Goal: Communication & Community: Answer question/provide support

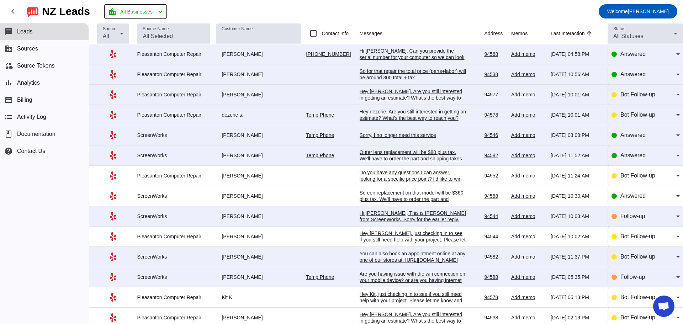
scroll to position [36, 0]
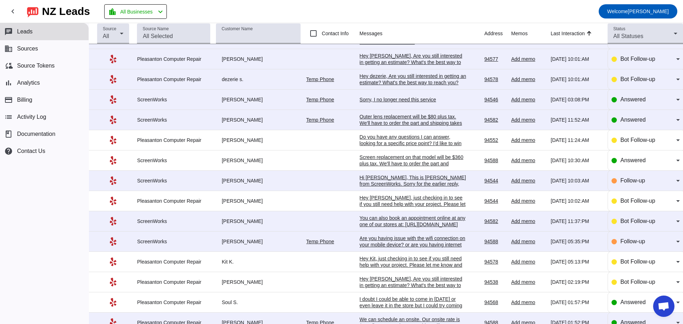
click at [396, 60] on div "Hey [PERSON_NAME], Are you still interested in getting an estimate? What's the …" at bounding box center [413, 66] width 107 height 26
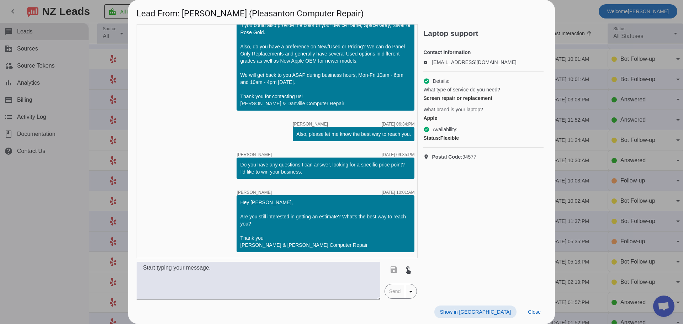
scroll to position [67, 0]
click at [536, 312] on span "Close" at bounding box center [534, 312] width 13 height 6
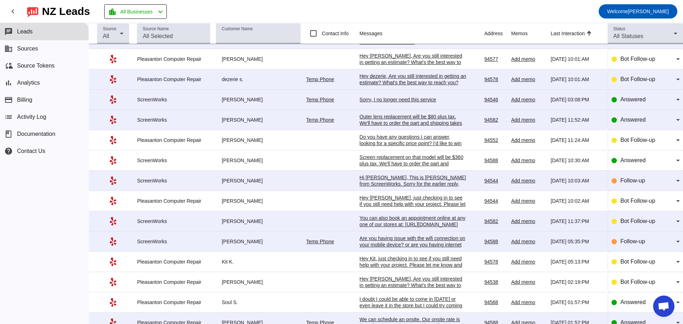
click at [397, 82] on div "Hey dezerie, Are you still interested in getting an estimate? What's the best w…" at bounding box center [413, 86] width 107 height 26
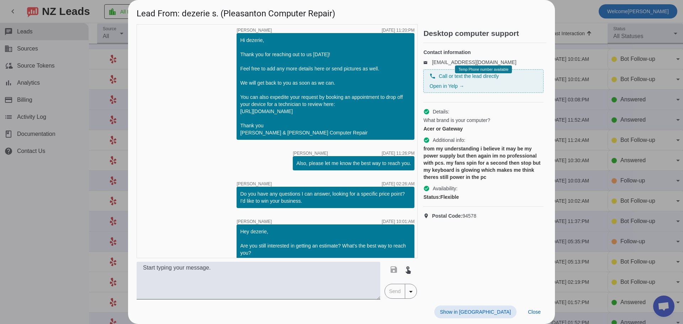
scroll to position [0, 0]
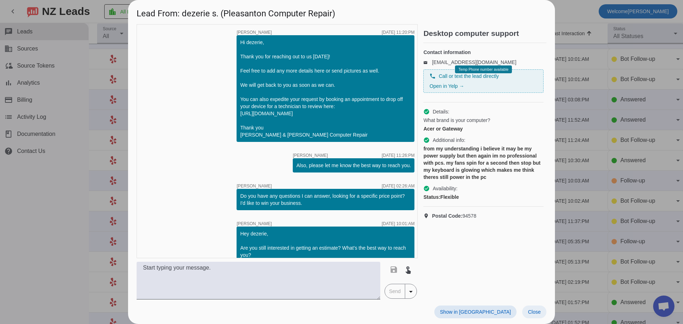
click at [535, 311] on span "Close" at bounding box center [534, 312] width 13 height 6
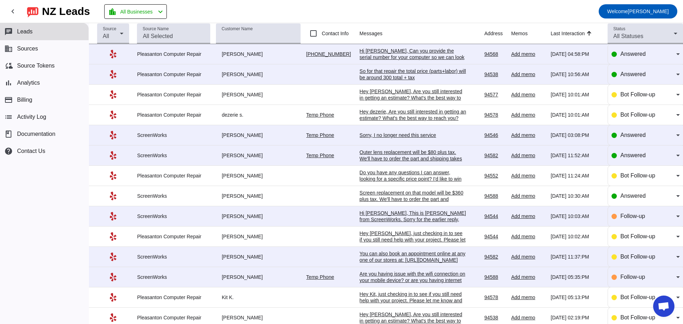
click at [398, 59] on div "Hi [PERSON_NAME], Can you provide the serial number for your computer so we can…" at bounding box center [413, 57] width 107 height 19
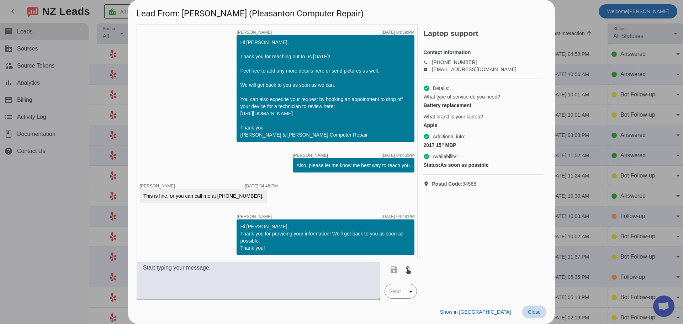
click at [533, 311] on span "Close" at bounding box center [534, 312] width 13 height 6
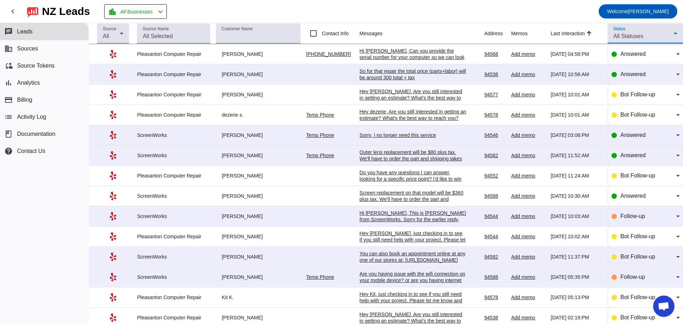
click at [672, 34] on icon at bounding box center [676, 33] width 9 height 9
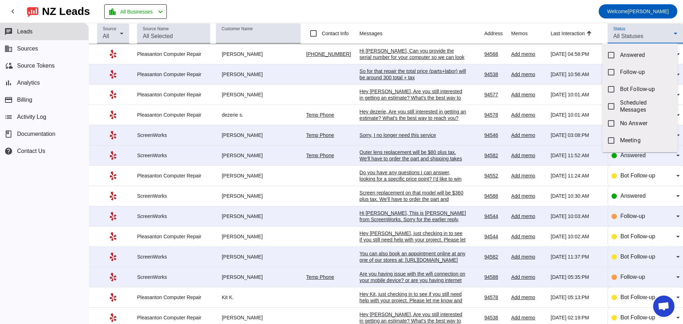
click at [587, 10] on div at bounding box center [341, 162] width 683 height 324
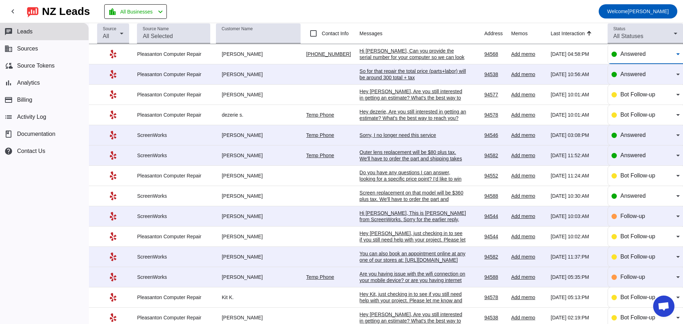
click at [674, 55] on icon at bounding box center [678, 54] width 9 height 9
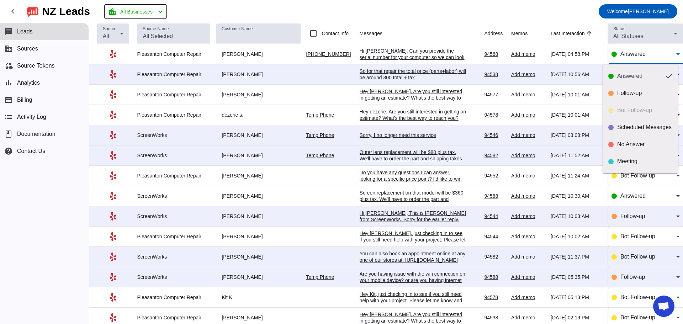
click at [568, 14] on div at bounding box center [341, 162] width 683 height 324
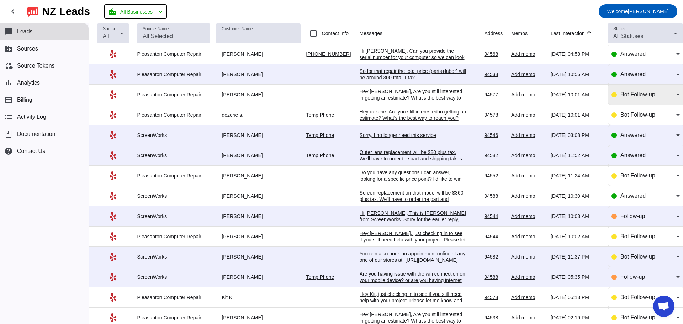
click at [674, 94] on icon at bounding box center [678, 94] width 9 height 9
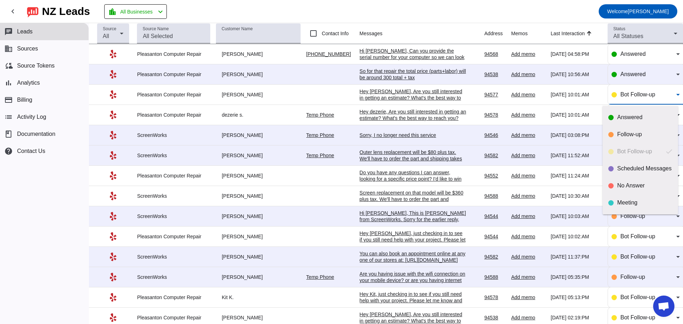
click at [500, 10] on div at bounding box center [341, 162] width 683 height 324
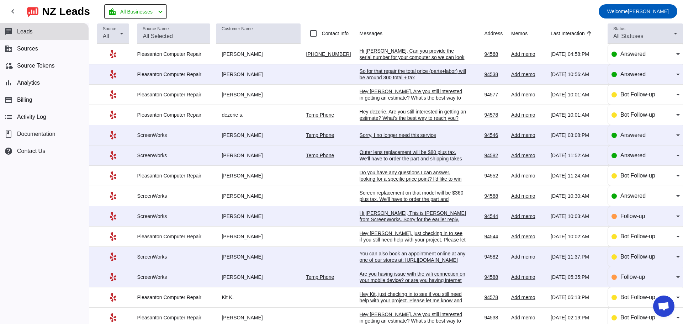
click at [419, 178] on div "Do you have any questions I can answer, looking for a specific price point? I'd…" at bounding box center [413, 178] width 107 height 19
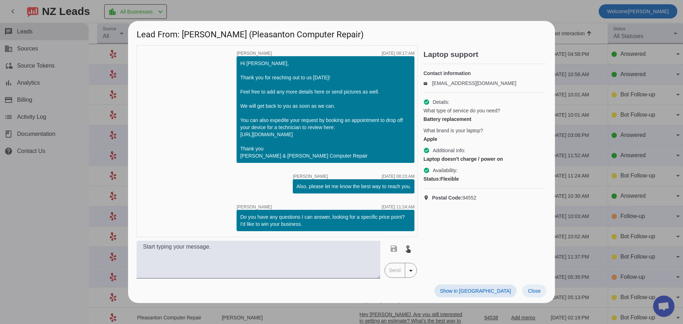
click at [531, 294] on span "Close" at bounding box center [534, 291] width 13 height 6
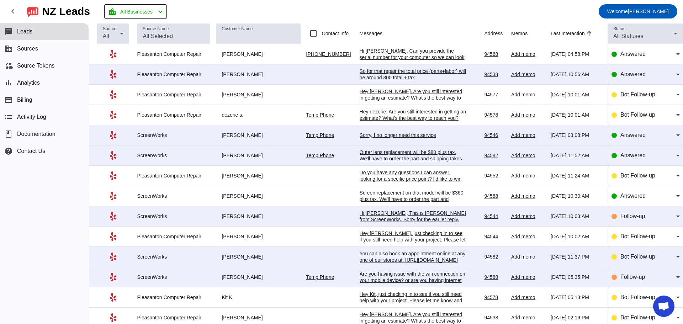
click at [423, 115] on div "Hey dezerie, Are you still interested in getting an estimate? What's the best w…" at bounding box center [413, 122] width 107 height 26
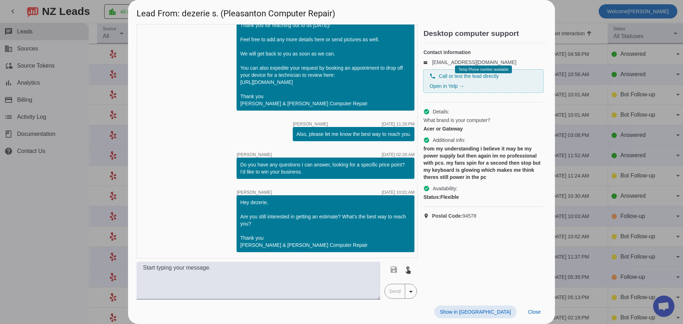
scroll to position [46, 0]
click at [222, 75] on div "timer close [PERSON_NAME] [DATE] 11:20:PM Hi dezerie, Thank you for reaching ou…" at bounding box center [277, 141] width 281 height 234
